Goal: Find specific page/section: Find specific page/section

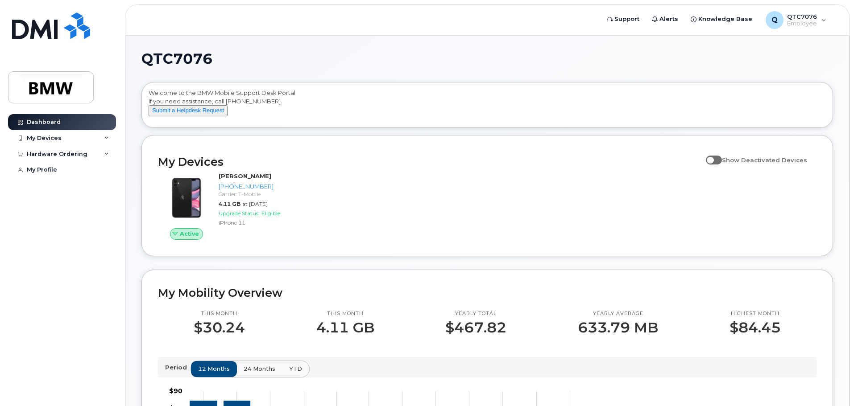
click at [715, 165] on span at bounding box center [714, 160] width 16 height 9
click at [713, 159] on input "Show Deactivated Devices" at bounding box center [709, 155] width 7 height 7
click at [717, 165] on span at bounding box center [714, 160] width 16 height 9
click at [713, 159] on input "Show Deactivated Devices" at bounding box center [709, 155] width 7 height 7
checkbox input "false"
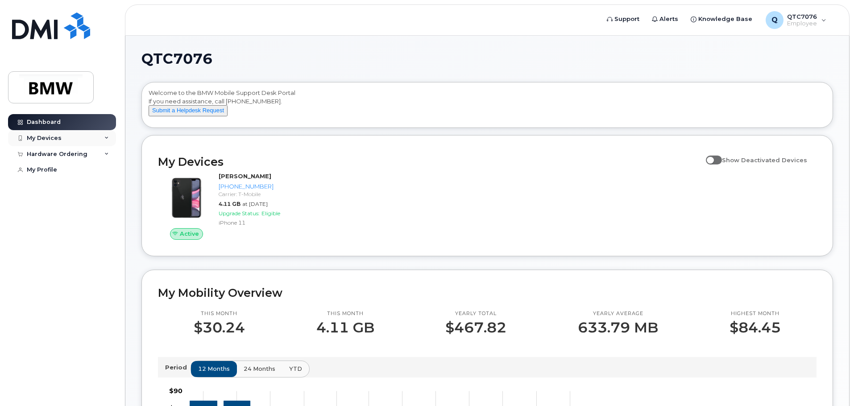
click at [91, 137] on div "My Devices" at bounding box center [62, 138] width 108 height 16
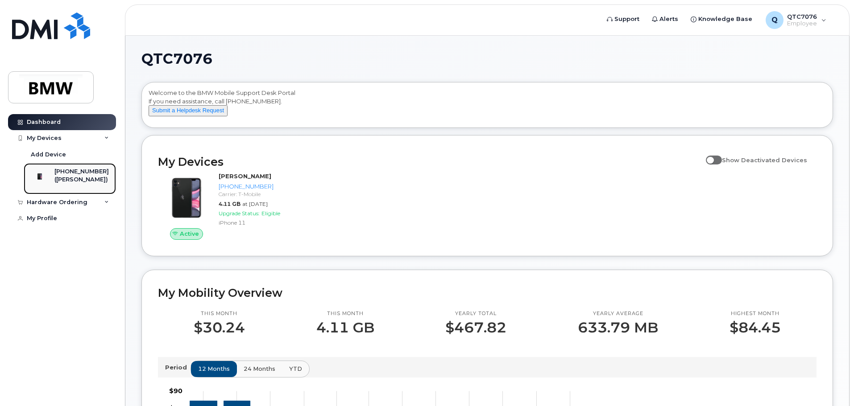
click at [100, 180] on div "([PERSON_NAME])" at bounding box center [81, 180] width 54 height 8
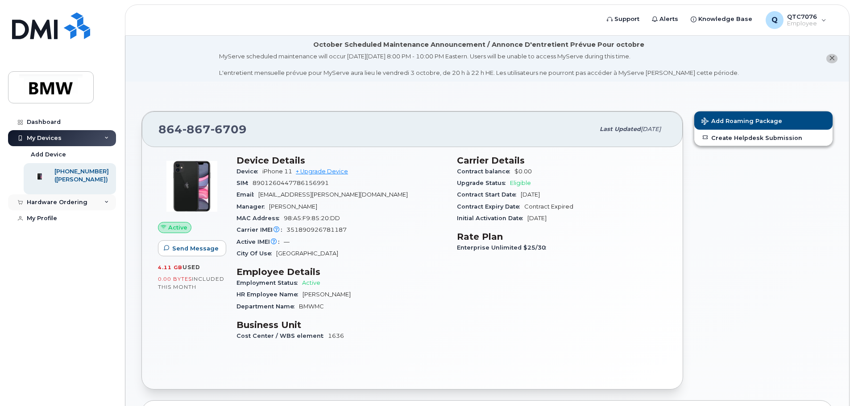
click at [105, 211] on div "Hardware Ordering" at bounding box center [62, 203] width 108 height 16
click at [95, 226] on link "My Profile" at bounding box center [62, 219] width 108 height 16
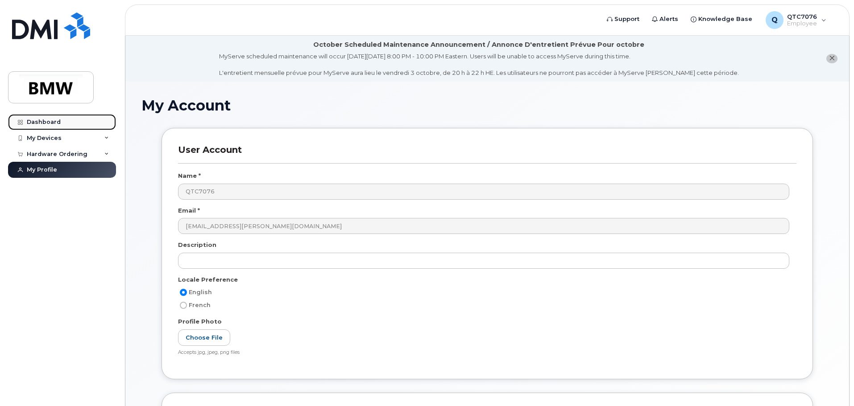
click at [62, 118] on link "Dashboard" at bounding box center [62, 122] width 108 height 16
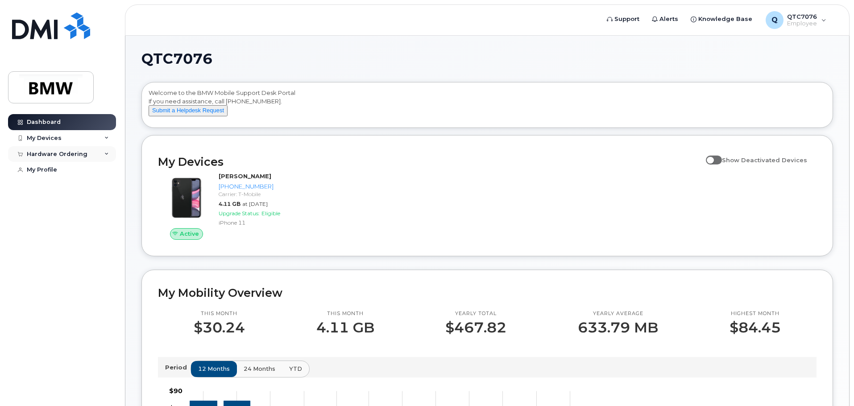
click at [47, 153] on div "Hardware Ordering" at bounding box center [57, 154] width 61 height 7
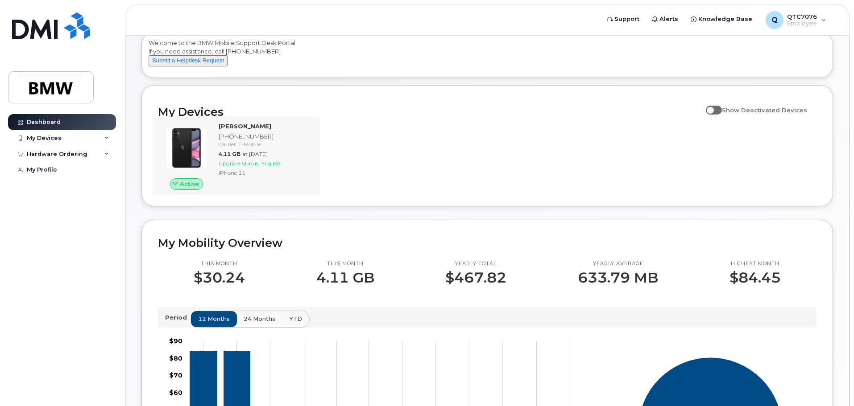
scroll to position [45, 0]
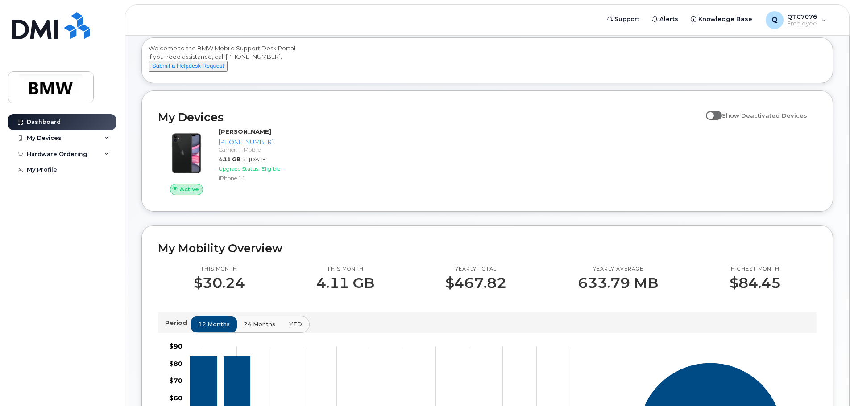
click at [722, 120] on span at bounding box center [714, 115] width 16 height 9
click at [713, 114] on input "Show Deactivated Devices" at bounding box center [709, 110] width 7 height 7
checkbox input "true"
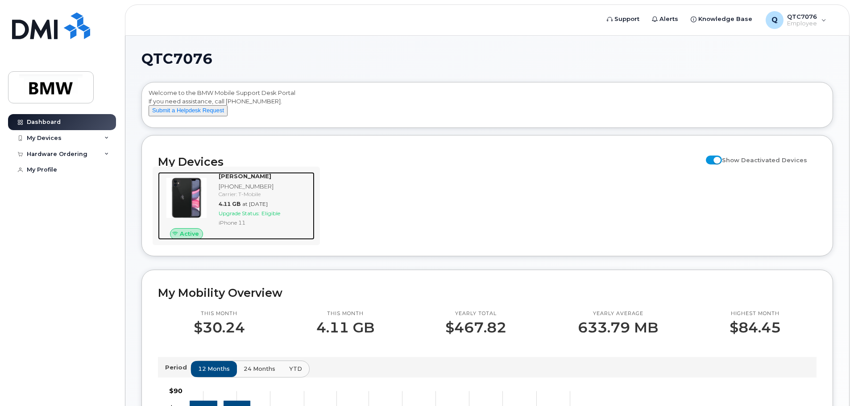
click at [195, 188] on img at bounding box center [186, 198] width 43 height 43
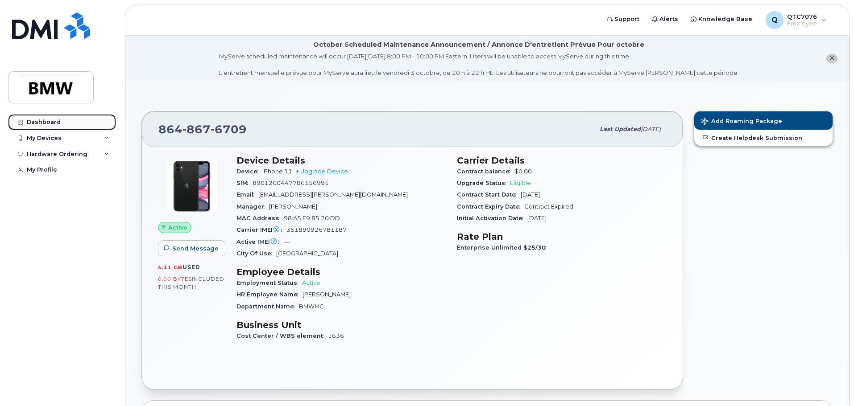
click at [79, 120] on link "Dashboard" at bounding box center [62, 122] width 108 height 16
